Goal: Task Accomplishment & Management: Manage account settings

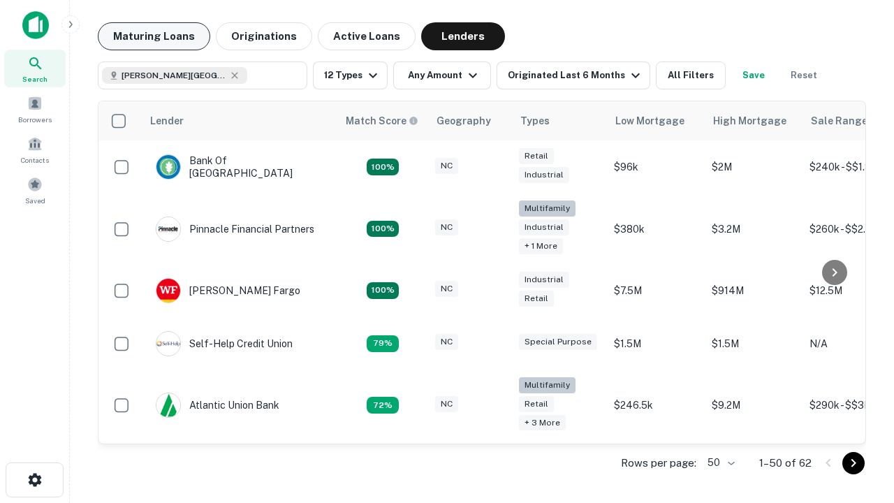
click at [154, 36] on button "Maturing Loans" at bounding box center [154, 36] width 112 height 28
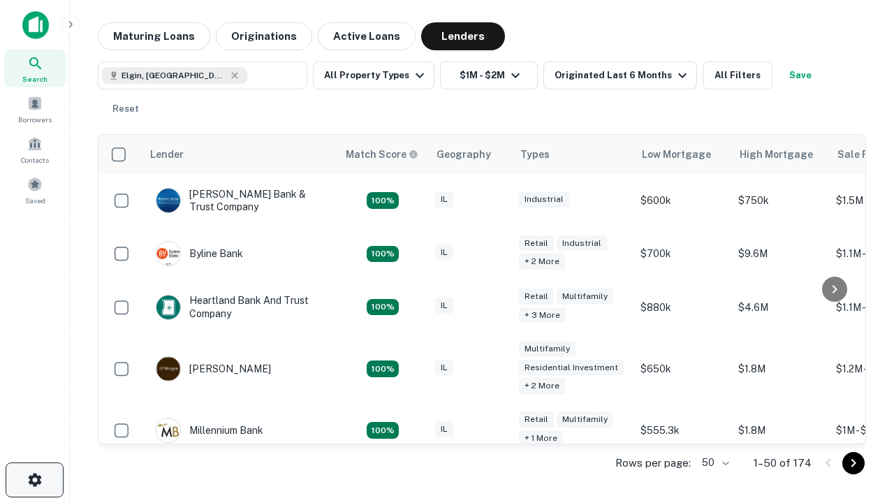
click at [34, 480] on icon "button" at bounding box center [35, 480] width 17 height 17
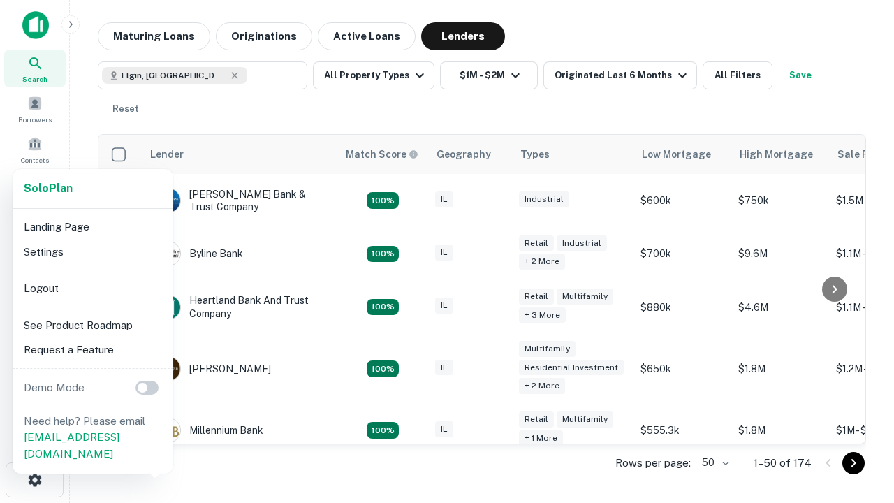
click at [92, 288] on li "Logout" at bounding box center [93, 288] width 150 height 25
